Goal: Transaction & Acquisition: Book appointment/travel/reservation

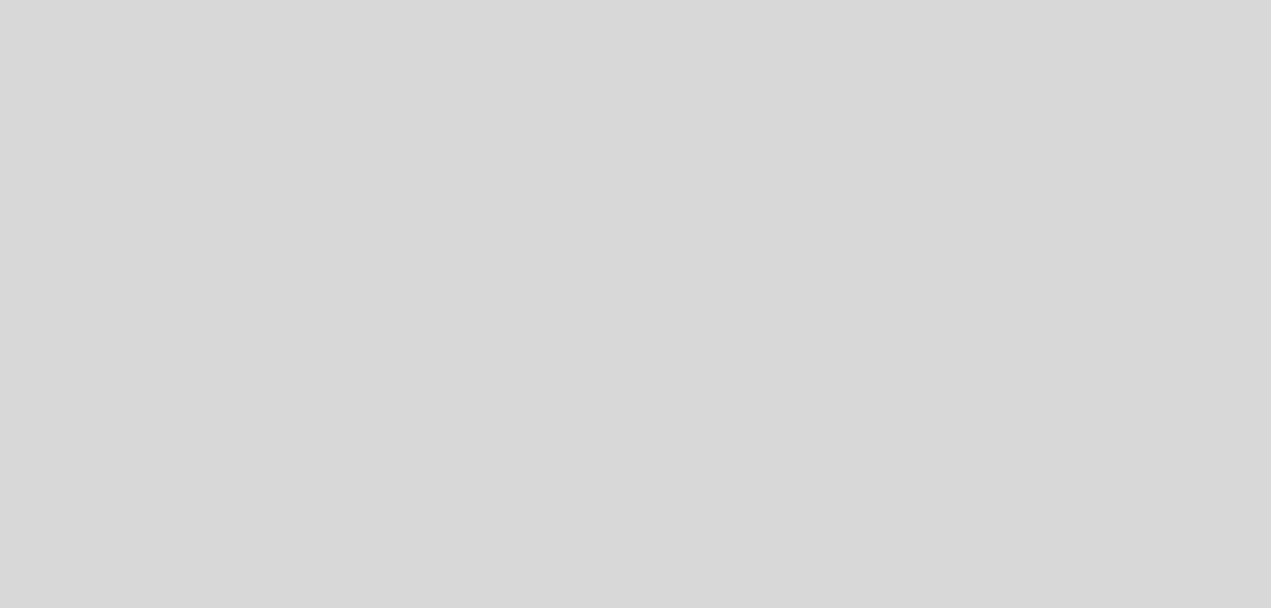
select select "es"
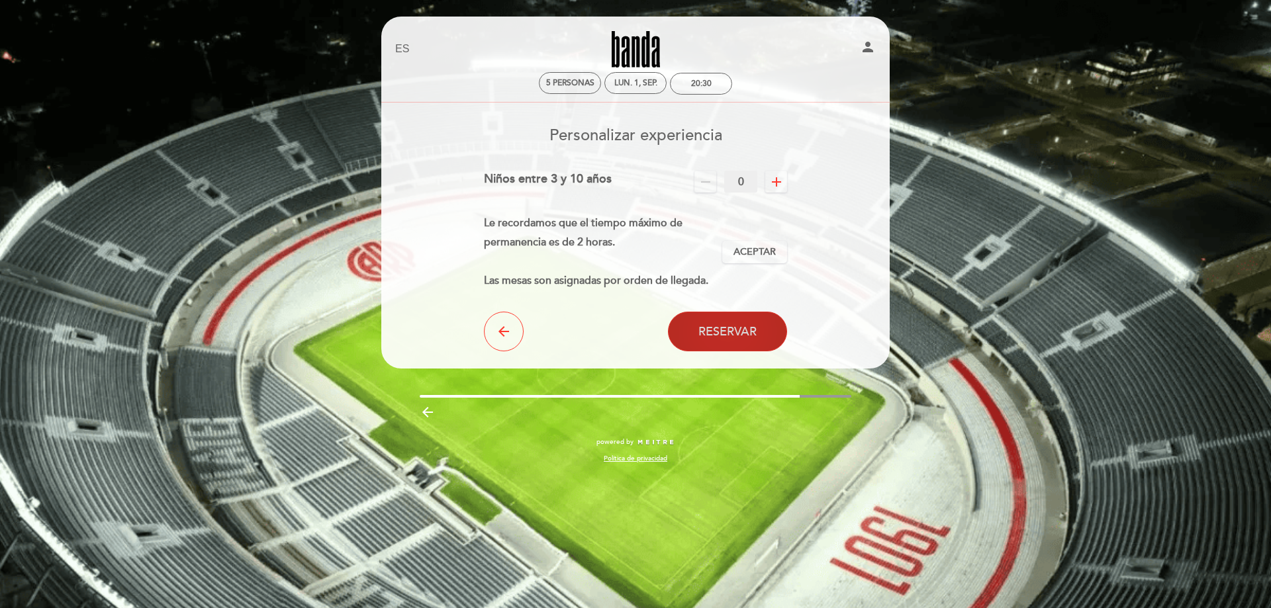
click at [759, 326] on button "Reservar" at bounding box center [727, 332] width 119 height 40
click at [736, 332] on span "Reservar" at bounding box center [727, 331] width 58 height 15
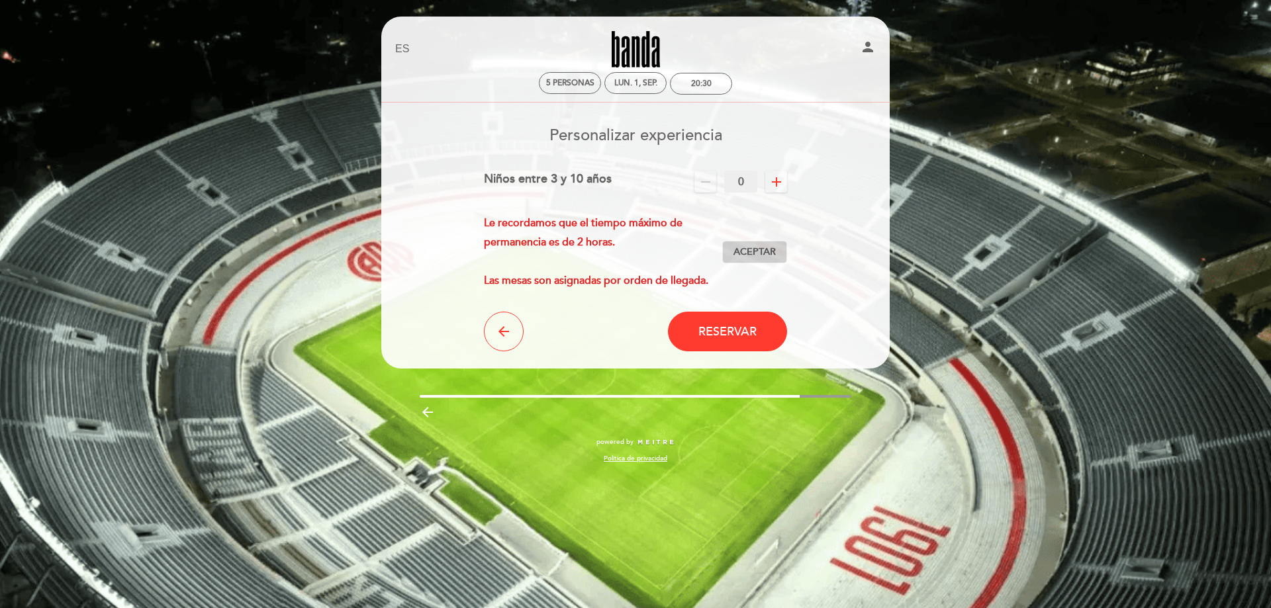
click at [740, 260] on button "Aceptar Aceptado" at bounding box center [754, 252] width 65 height 23
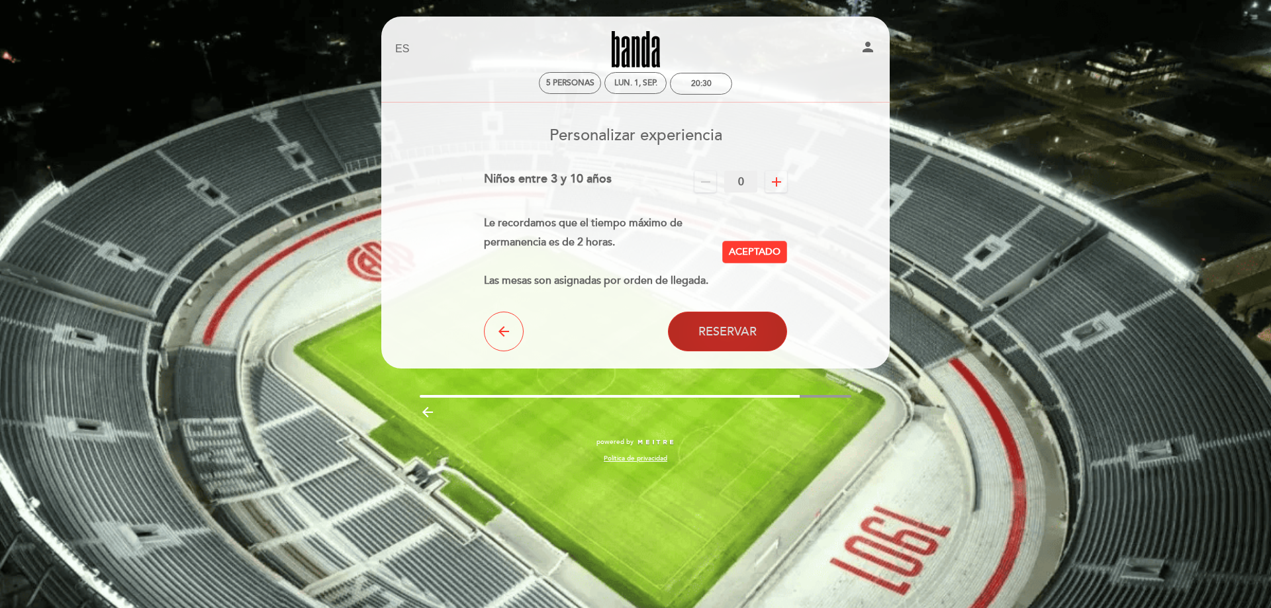
click at [730, 327] on span "Reservar" at bounding box center [727, 331] width 58 height 15
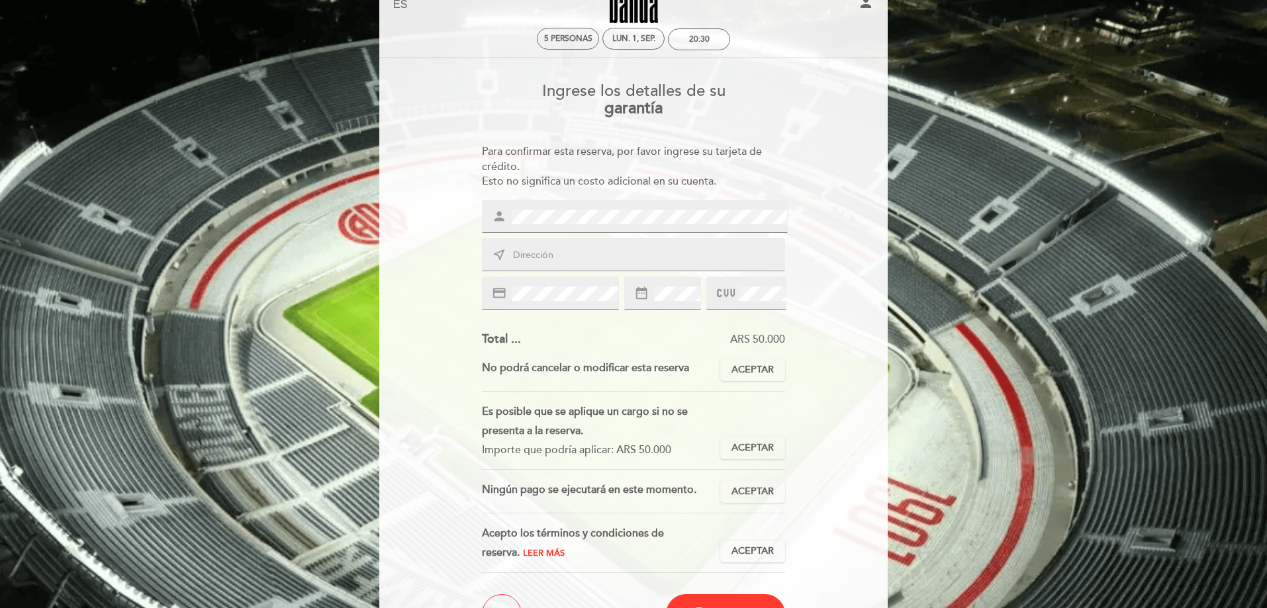
scroll to position [48, 0]
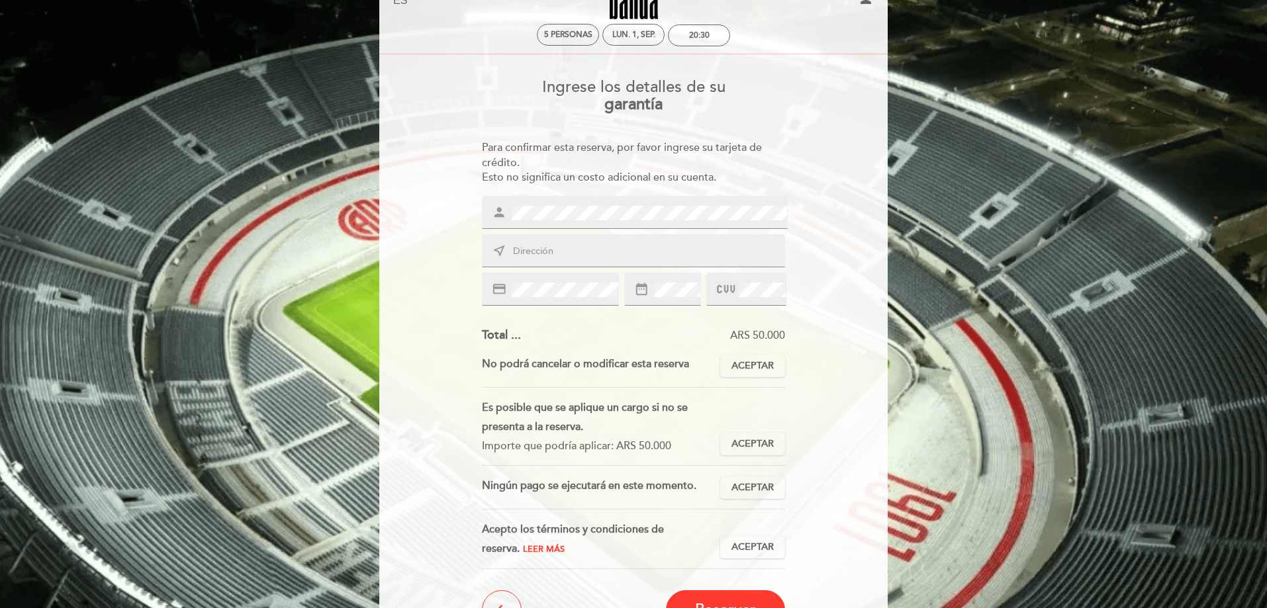
click at [655, 247] on input "text" at bounding box center [649, 251] width 275 height 15
type input "O'[PERSON_NAME] 3689"
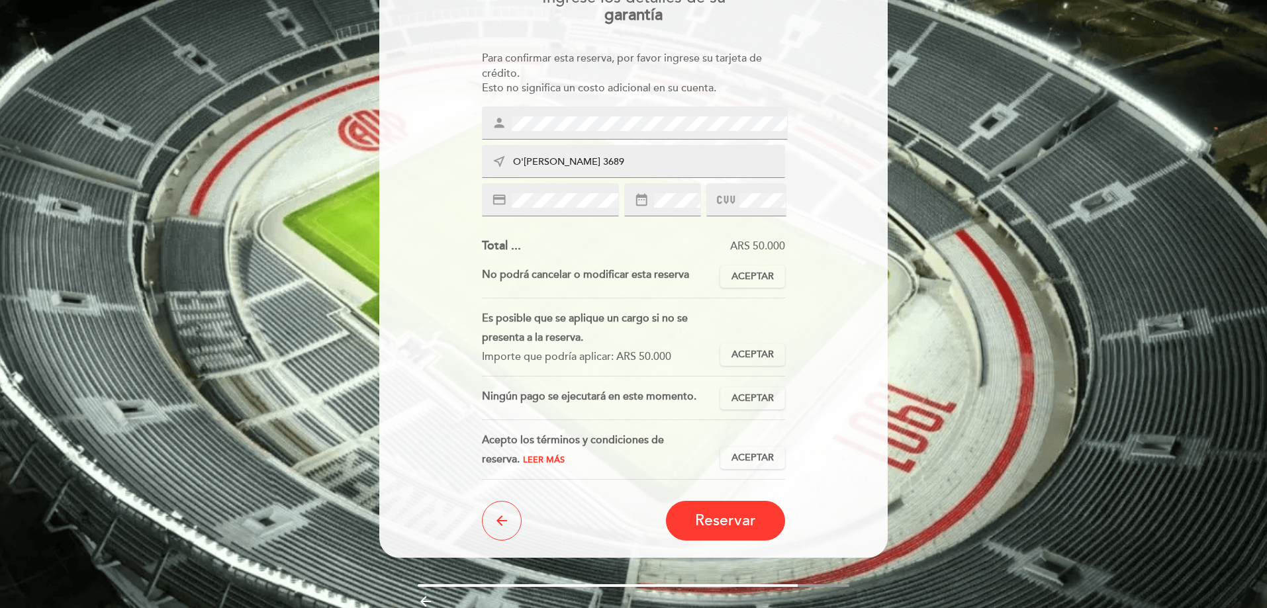
scroll to position [141, 0]
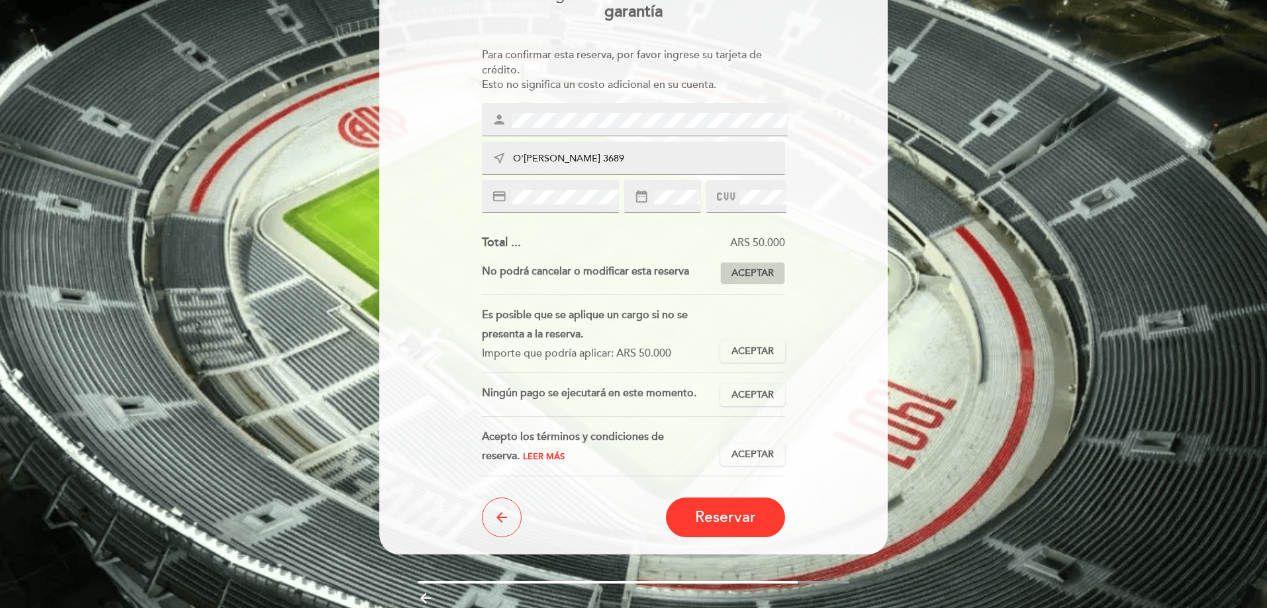
click at [752, 277] on span "Aceptar" at bounding box center [753, 274] width 42 height 14
click at [770, 351] on span "Aceptar" at bounding box center [753, 352] width 42 height 14
click at [761, 389] on span "Aceptar" at bounding box center [753, 396] width 42 height 14
click at [751, 463] on button "Aceptar Aceptado" at bounding box center [752, 455] width 65 height 23
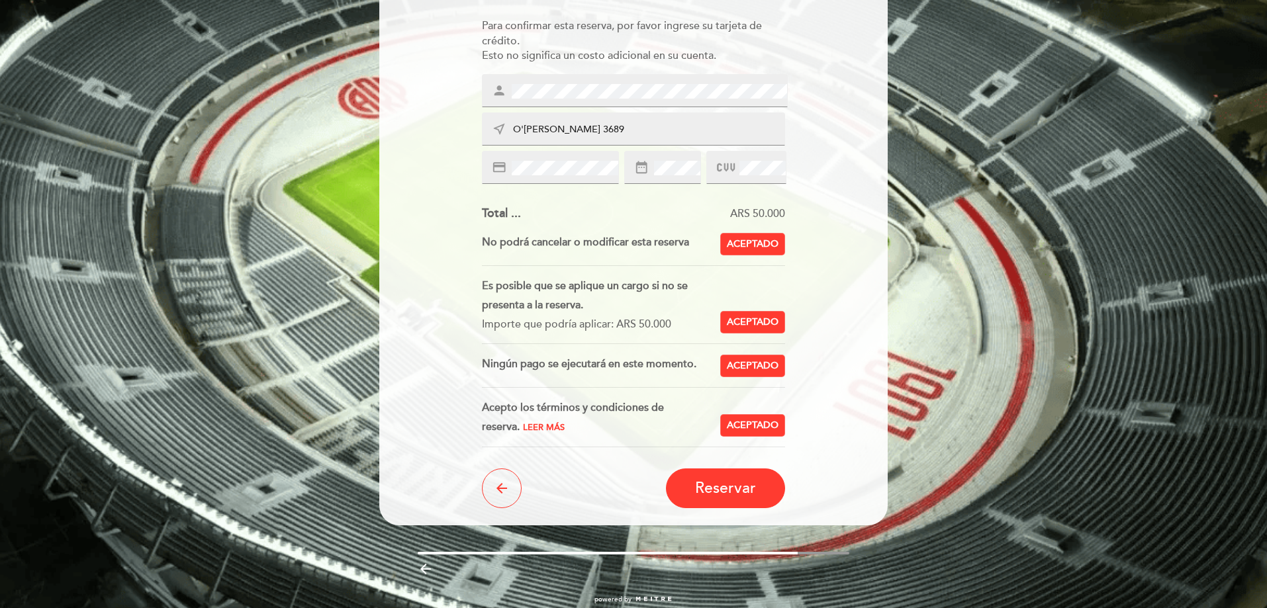
scroll to position [195, 0]
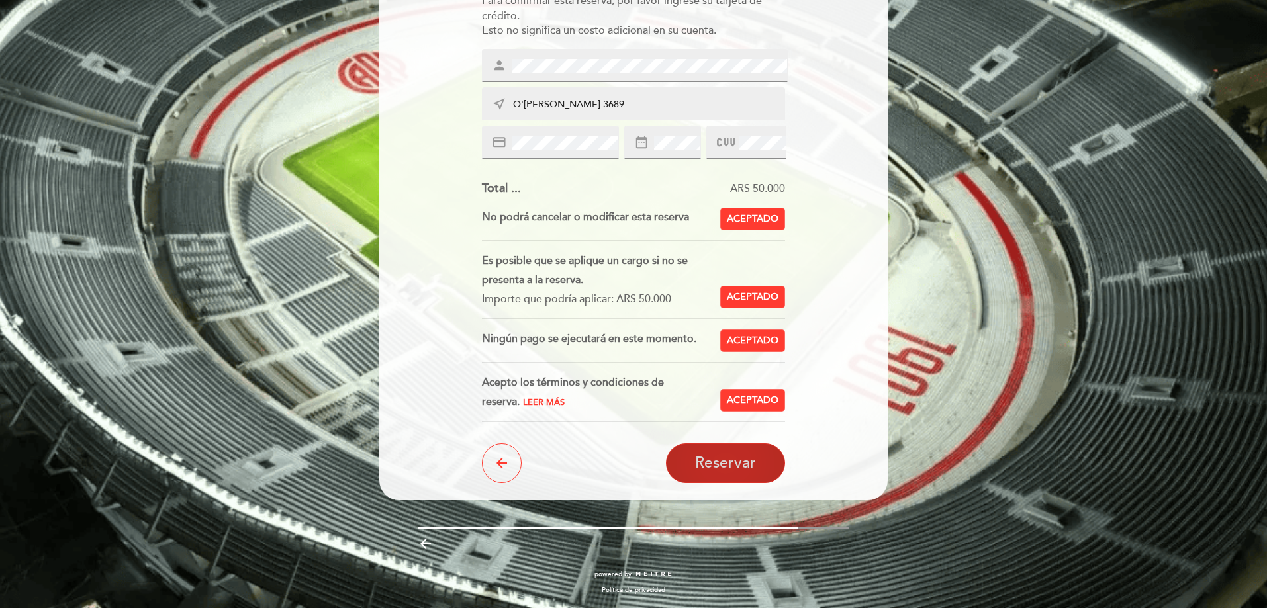
click at [745, 468] on span "Reservar" at bounding box center [725, 463] width 61 height 19
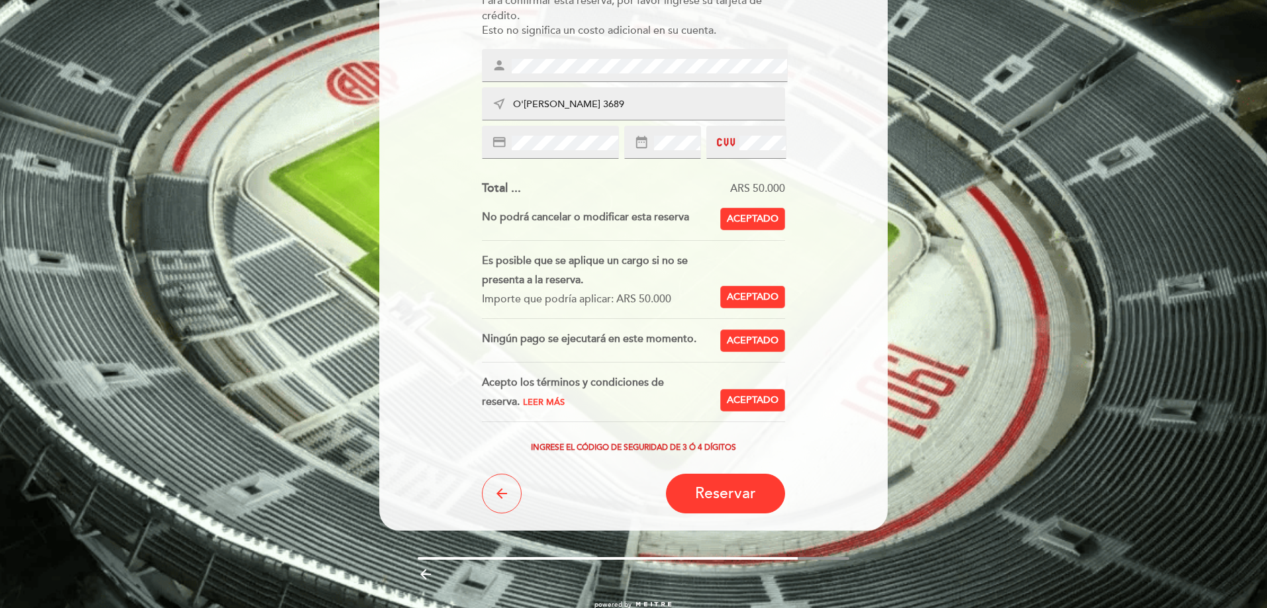
click at [749, 151] on div at bounding box center [745, 142] width 79 height 33
click at [744, 488] on span "Reservar" at bounding box center [725, 494] width 61 height 19
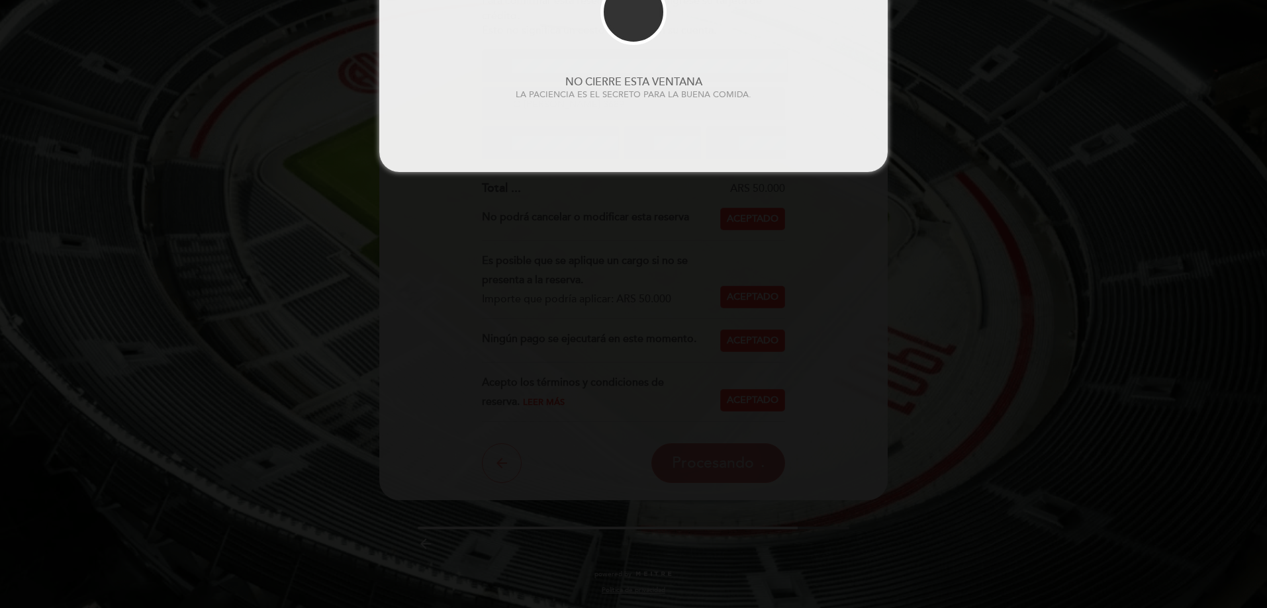
scroll to position [0, 0]
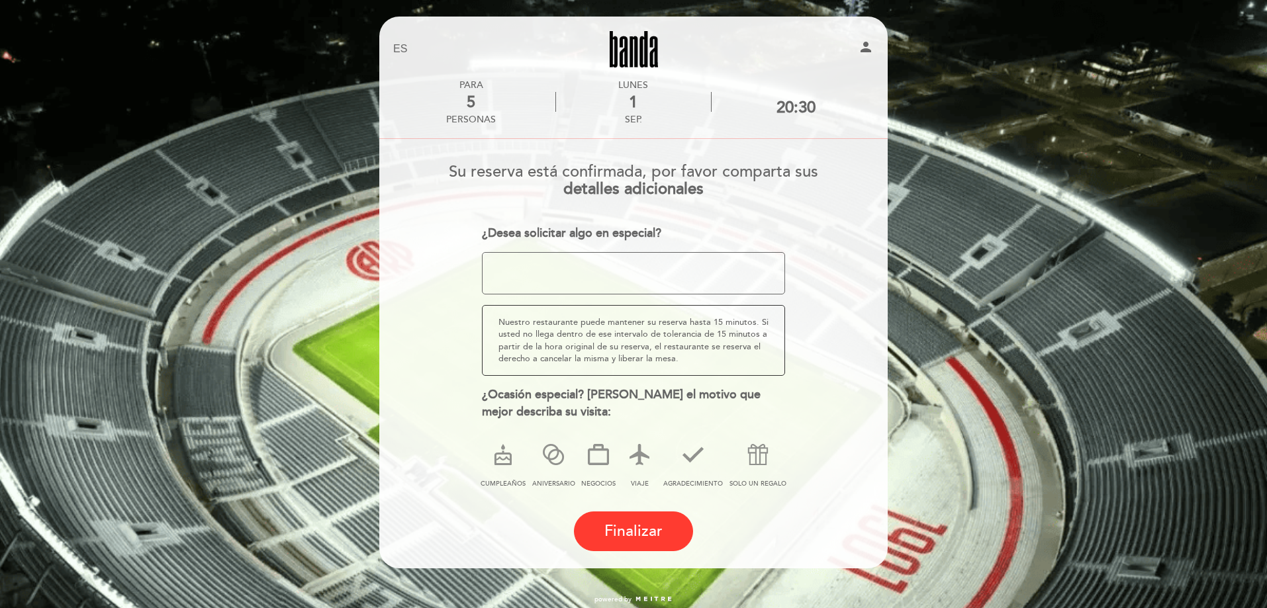
click at [555, 282] on textarea at bounding box center [634, 273] width 304 height 42
click at [501, 265] on textarea at bounding box center [634, 273] width 304 height 42
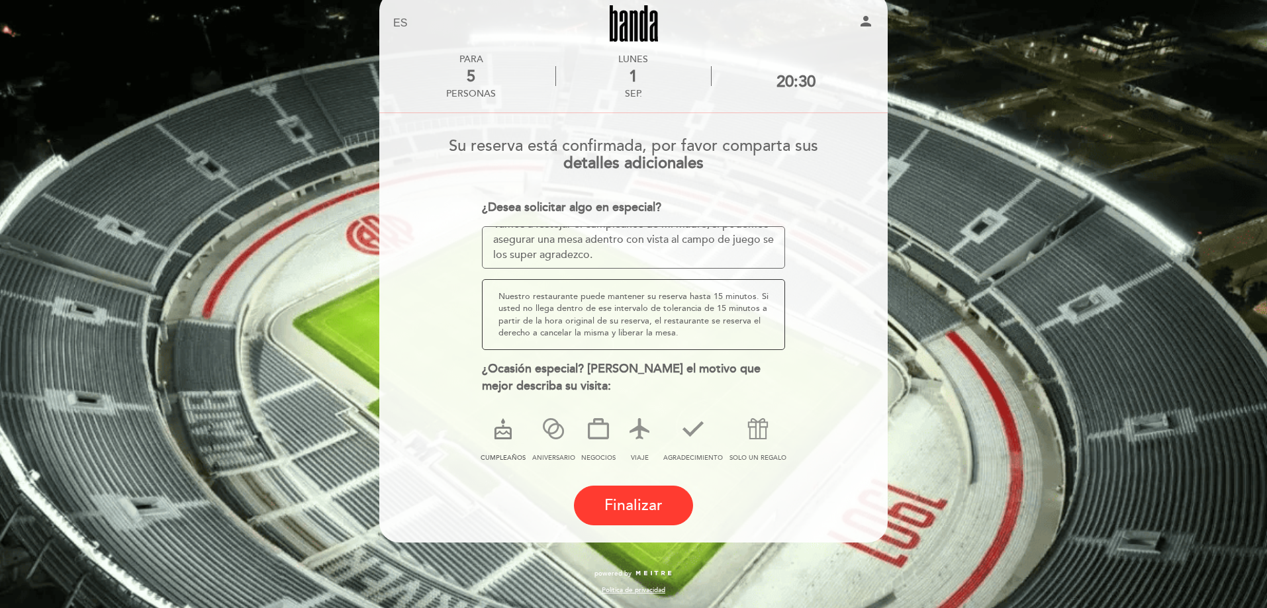
type textarea "Vamos a festejar el cumpleaños de mi madre, si podemos asegurar una mesa adentr…"
click at [502, 433] on icon at bounding box center [503, 429] width 34 height 34
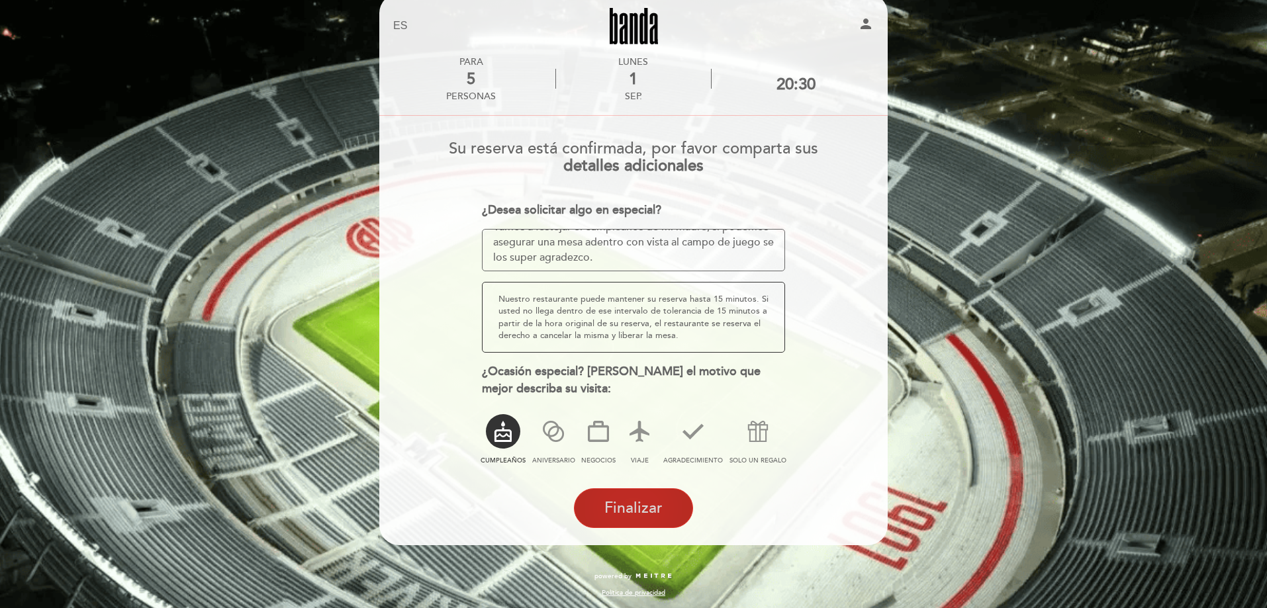
click at [661, 504] on span "Finalizar" at bounding box center [633, 508] width 58 height 19
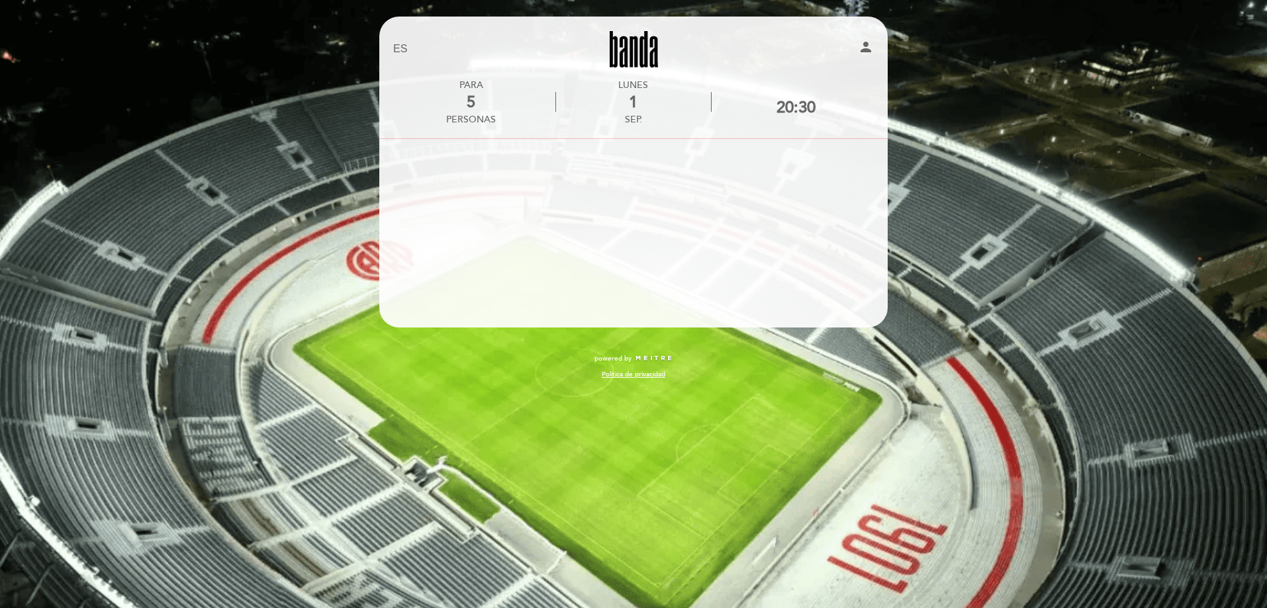
scroll to position [0, 0]
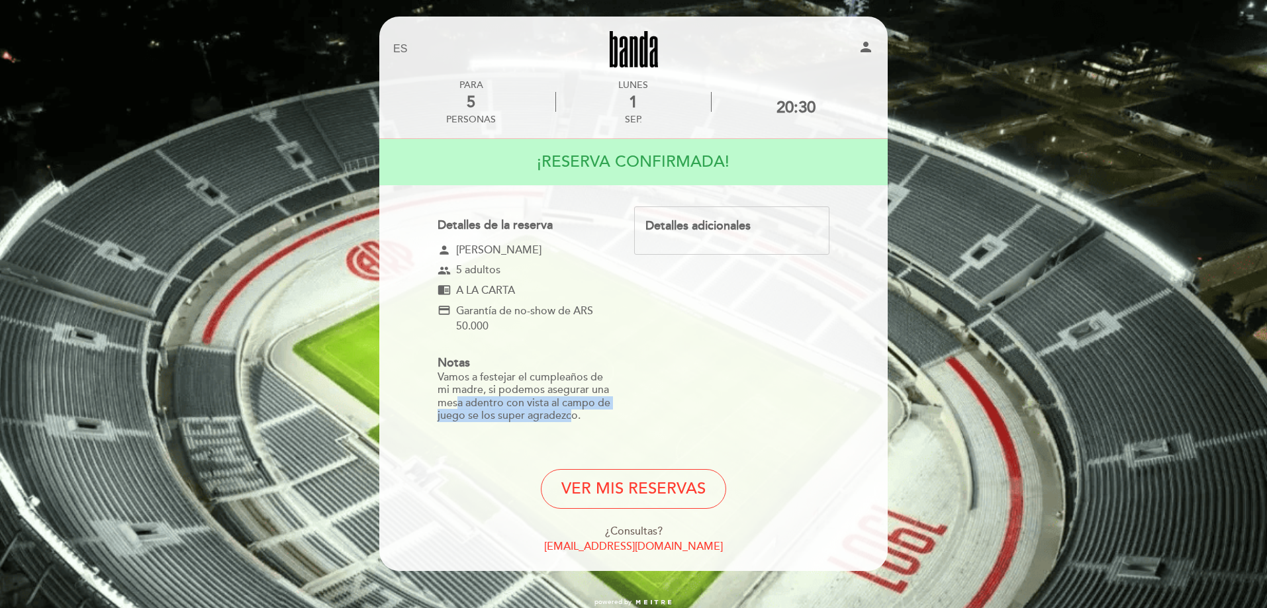
drag, startPoint x: 455, startPoint y: 399, endPoint x: 571, endPoint y: 410, distance: 116.4
click at [571, 410] on div "Vamos a festejar el cumpleaños de mi madre, si podemos asegurar una mesa adentr…" at bounding box center [524, 396] width 173 height 51
click at [996, 288] on div "EN ES PT [GEOGRAPHIC_DATA] person PARA 5 personas [DATE] 20:30" at bounding box center [633, 318] width 1267 height 637
